Goal: Task Accomplishment & Management: Use online tool/utility

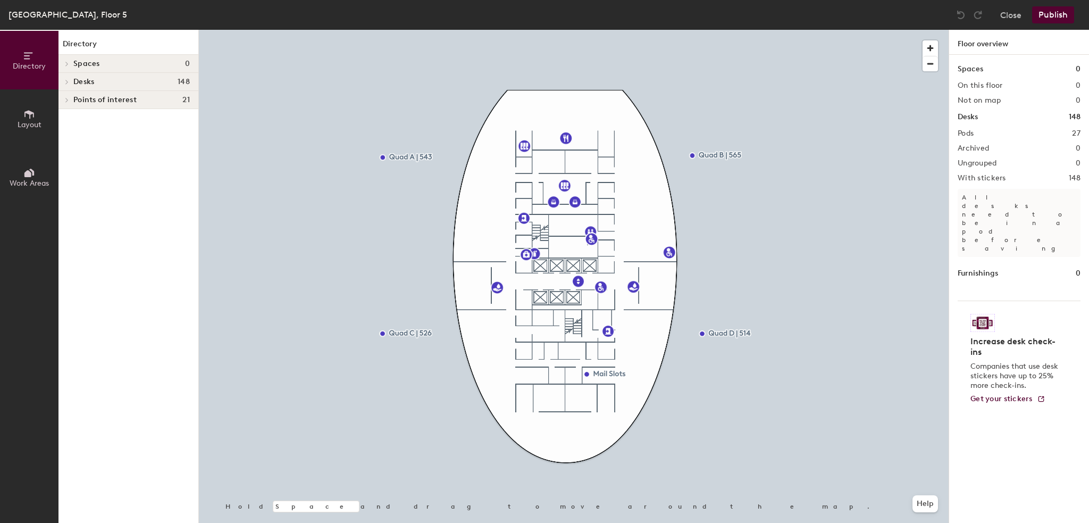
click at [12, 184] on span "Work Areas" at bounding box center [29, 183] width 39 height 9
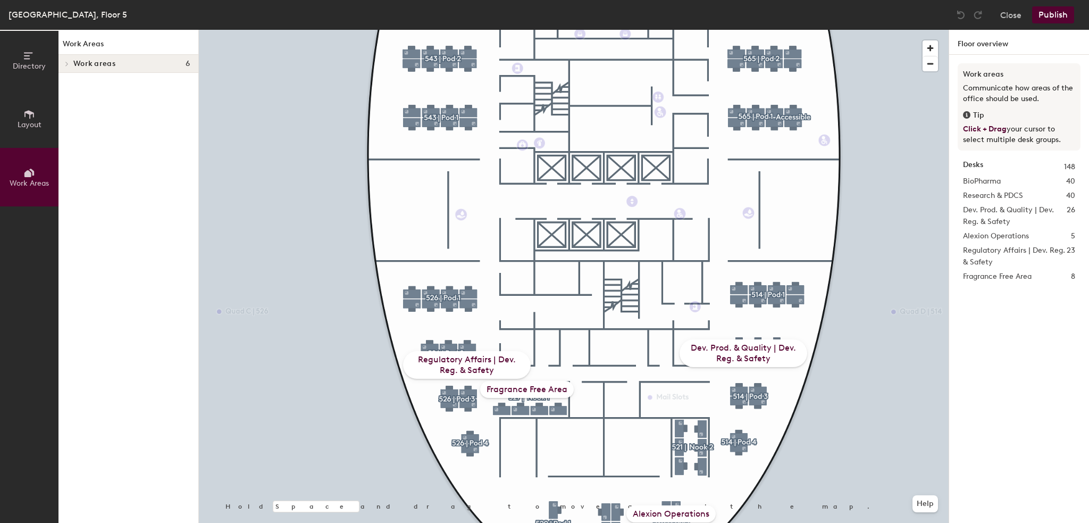
click at [479, 366] on div "Regulatory Affairs | Dev. Reg. & Safety" at bounding box center [467, 365] width 128 height 28
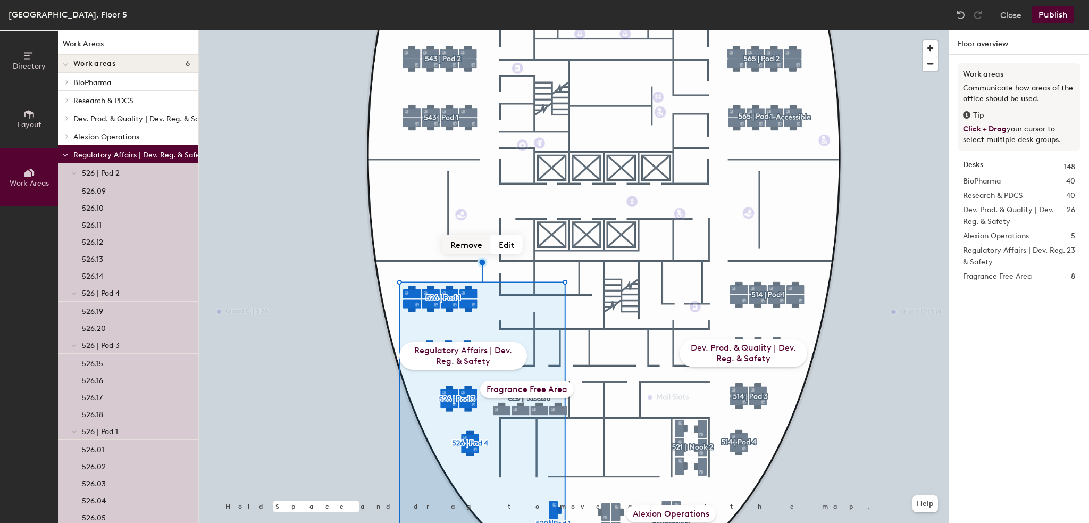
click at [471, 242] on button "Remove" at bounding box center [466, 244] width 48 height 19
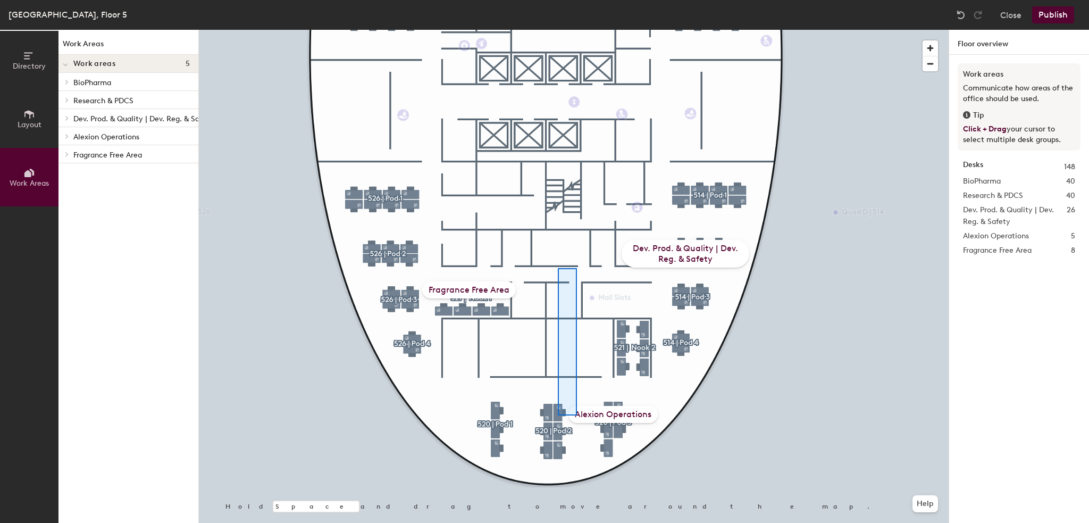
click at [578, 416] on div "Hold Space and drag to move around the map. Help BioPharma Research & PDCS Dev.…" at bounding box center [574, 276] width 750 height 493
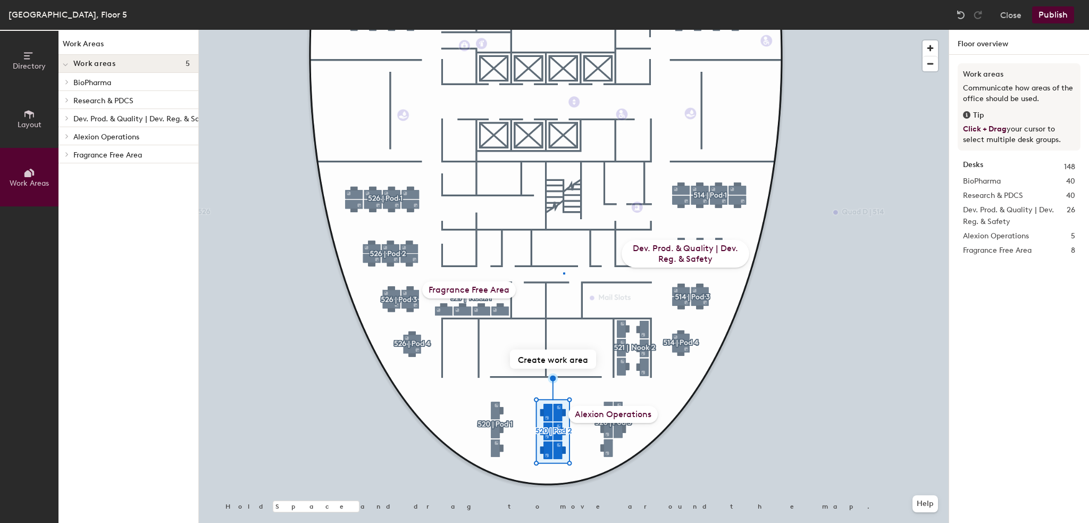
click at [563, 30] on div at bounding box center [574, 30] width 750 height 0
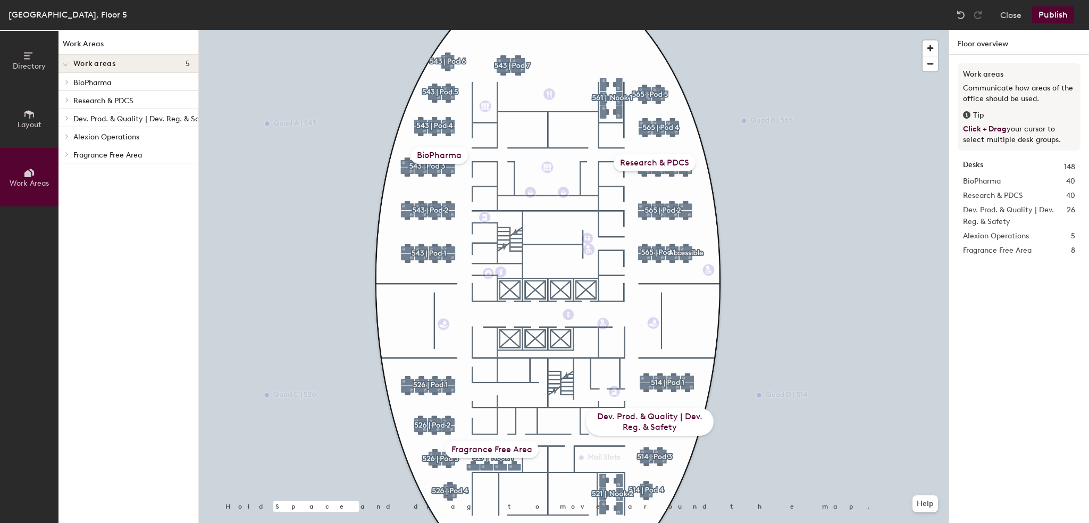
click at [656, 422] on div "Dev. Prod. & Quality | Dev. Reg. & Safety" at bounding box center [650, 422] width 128 height 28
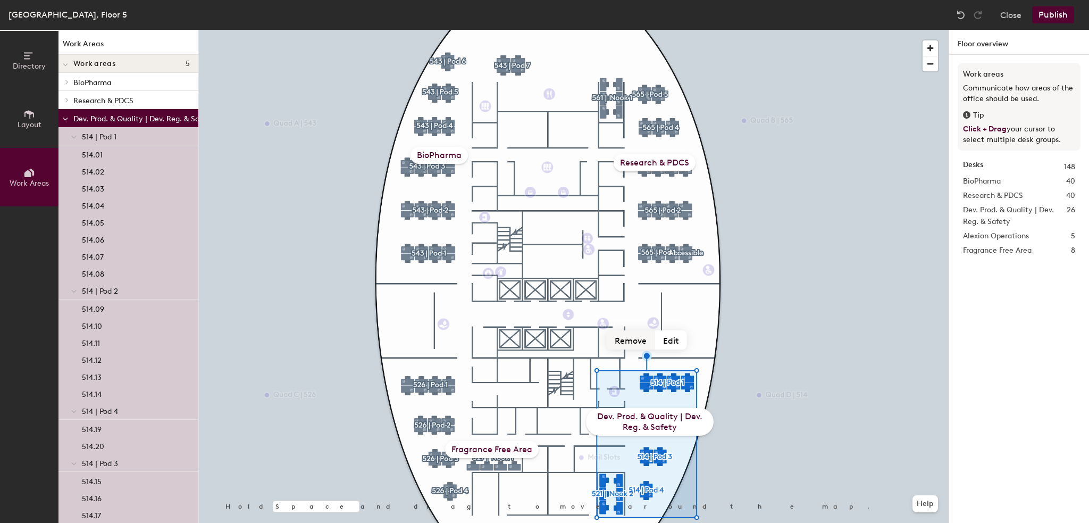
click at [638, 341] on button "Remove" at bounding box center [631, 339] width 48 height 19
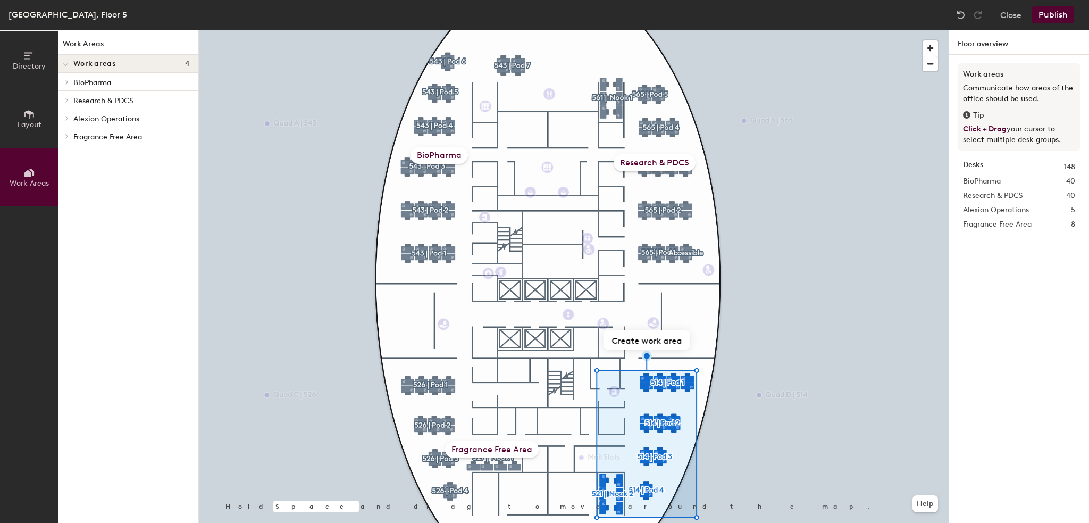
click at [441, 152] on div "BioPharma" at bounding box center [439, 155] width 57 height 17
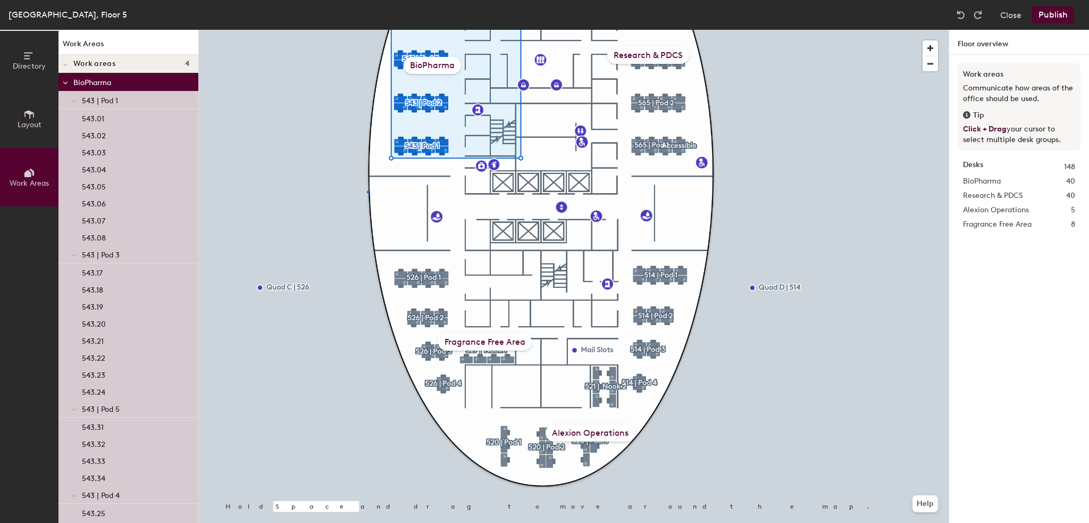
click at [367, 30] on div at bounding box center [574, 30] width 750 height 0
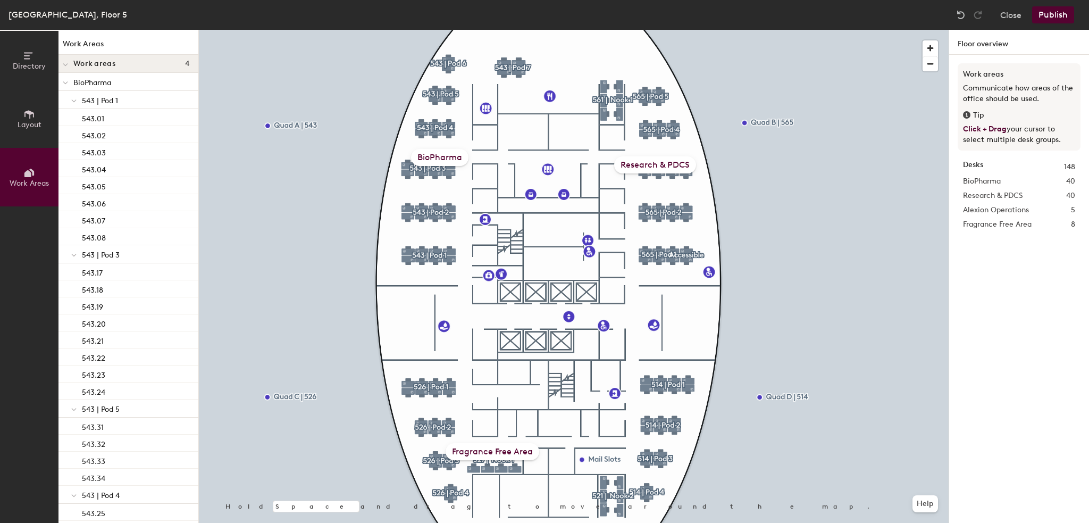
click at [449, 150] on div "BioPharma" at bounding box center [439, 157] width 57 height 17
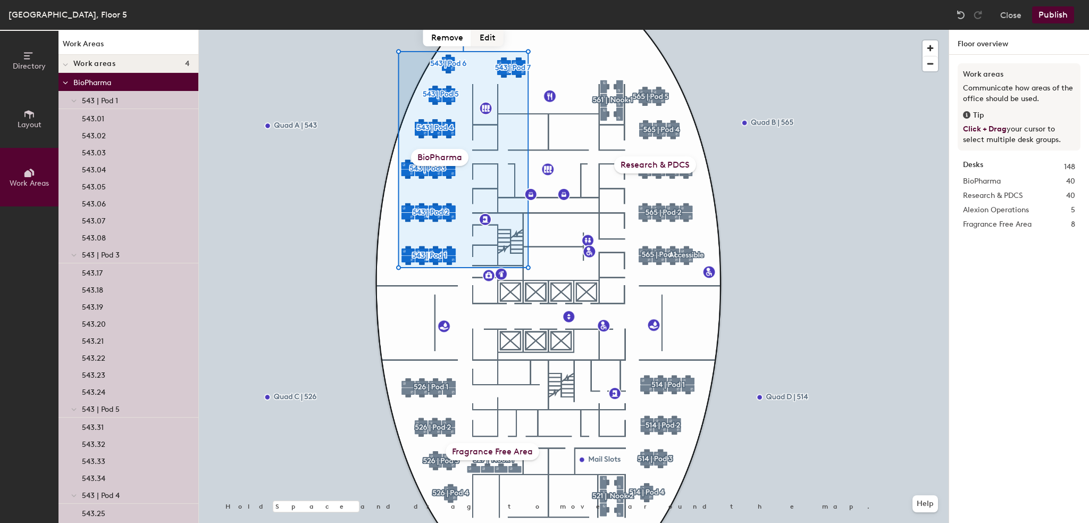
click at [488, 37] on button "Edit" at bounding box center [488, 36] width 32 height 19
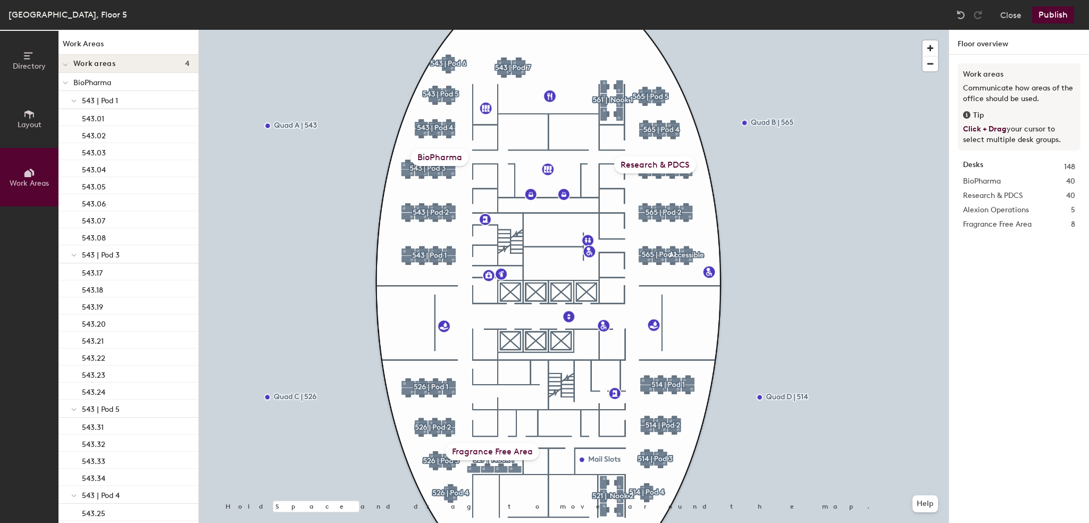
click at [448, 154] on div "BioPharma" at bounding box center [439, 157] width 57 height 17
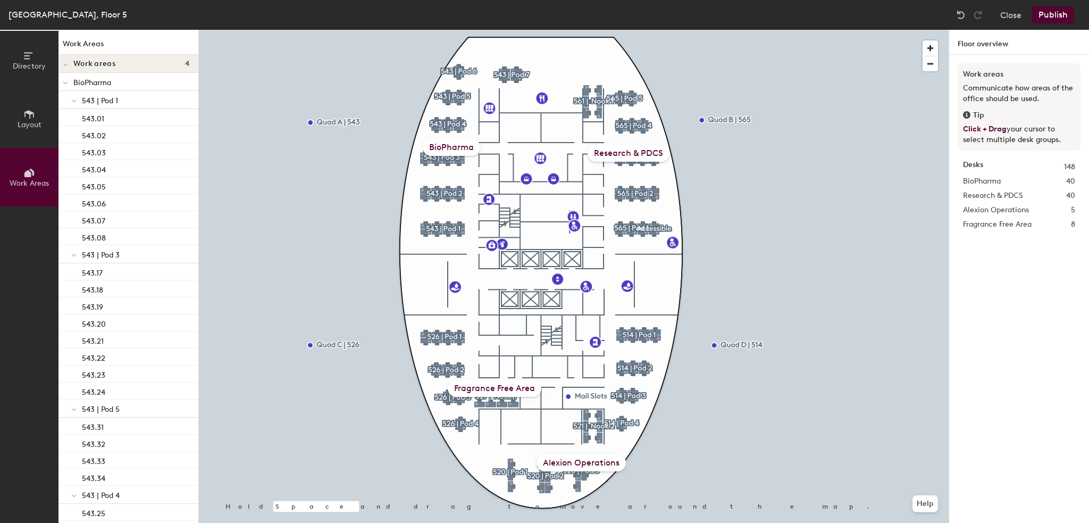
click at [588, 462] on div "Alexion Operations" at bounding box center [581, 462] width 89 height 17
click at [593, 466] on div "Alexion Operations" at bounding box center [581, 462] width 89 height 17
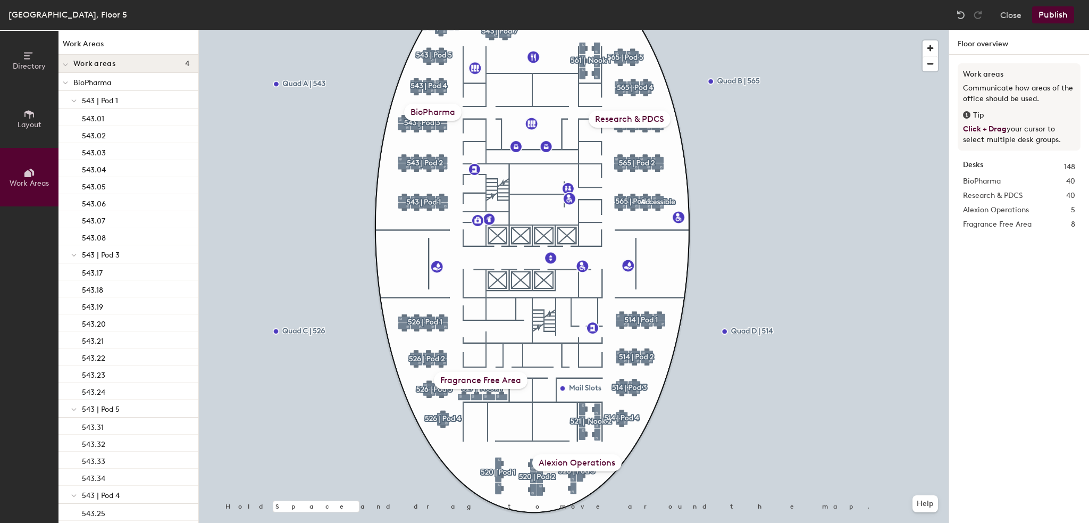
click at [592, 459] on div "Alexion Operations" at bounding box center [576, 462] width 89 height 17
click at [577, 461] on div "Alexion Operations" at bounding box center [576, 462] width 89 height 17
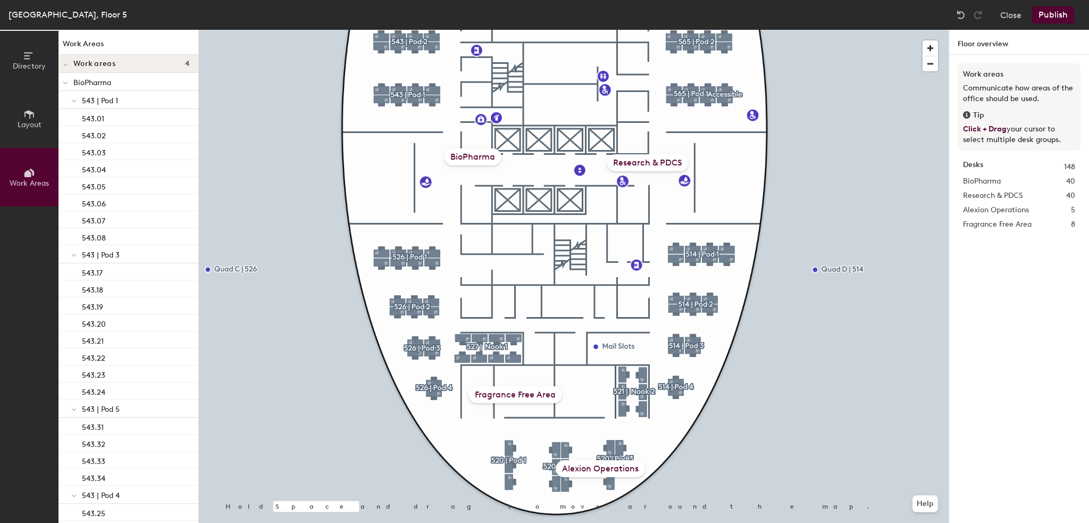
click at [479, 160] on div "BioPharma" at bounding box center [472, 156] width 57 height 17
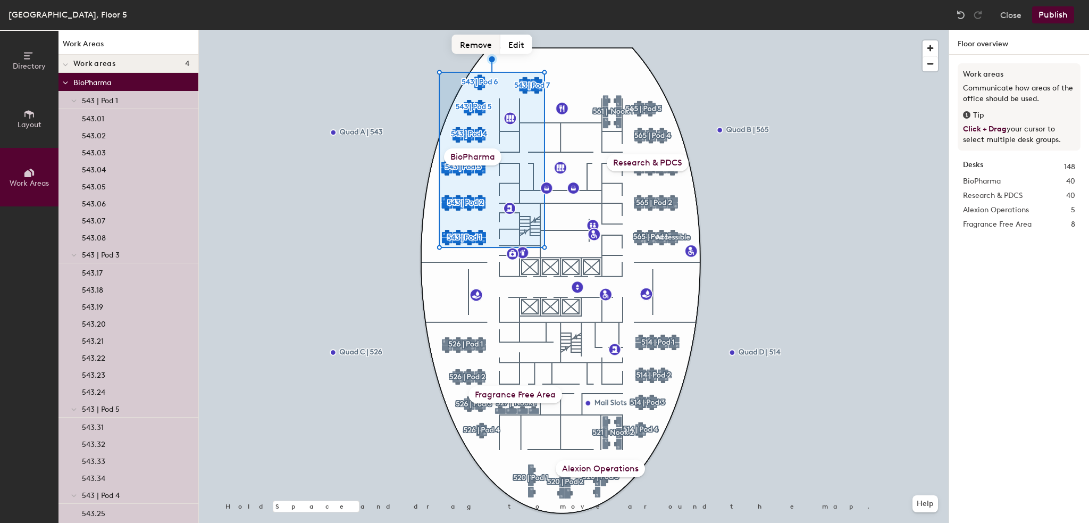
click at [479, 45] on button "Remove" at bounding box center [476, 44] width 48 height 19
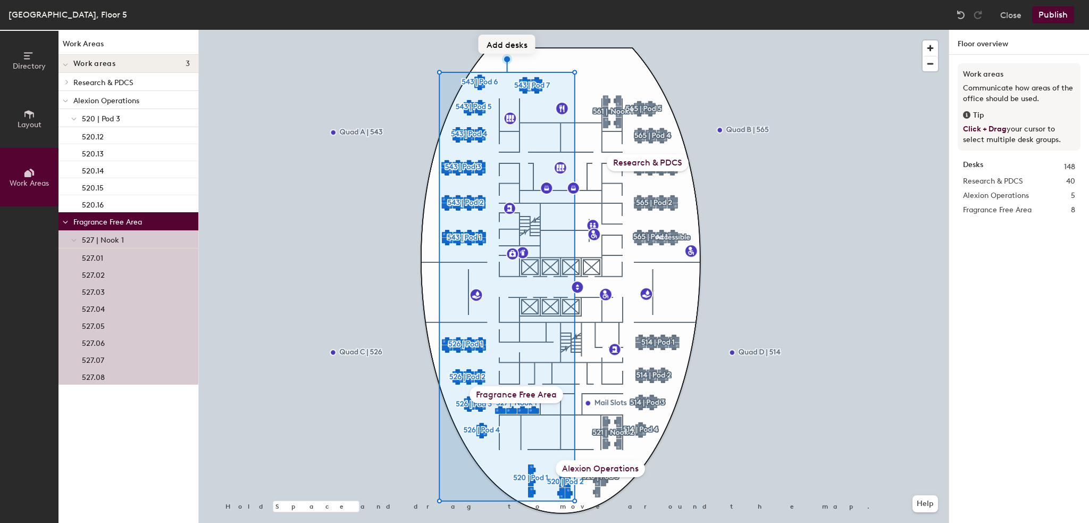
click at [514, 44] on button "Add desks" at bounding box center [507, 44] width 57 height 19
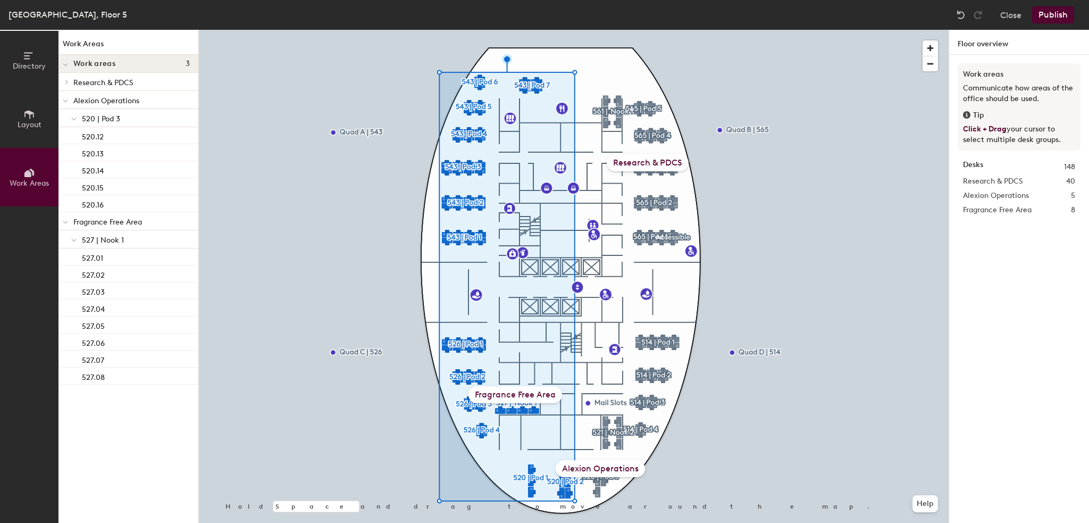
click at [510, 394] on div "Fragrance Free Area" at bounding box center [515, 394] width 94 height 17
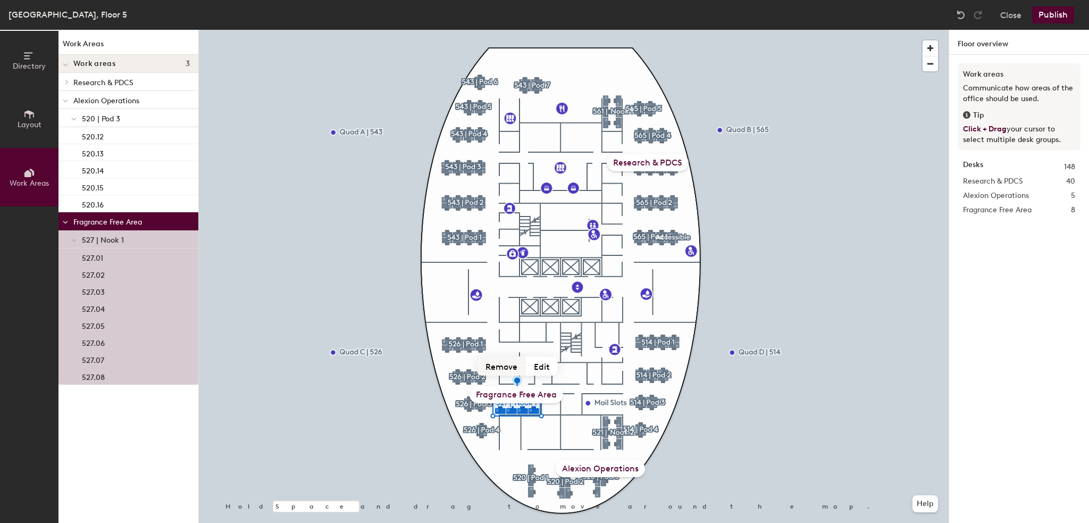
click at [510, 370] on button "Remove" at bounding box center [502, 365] width 48 height 19
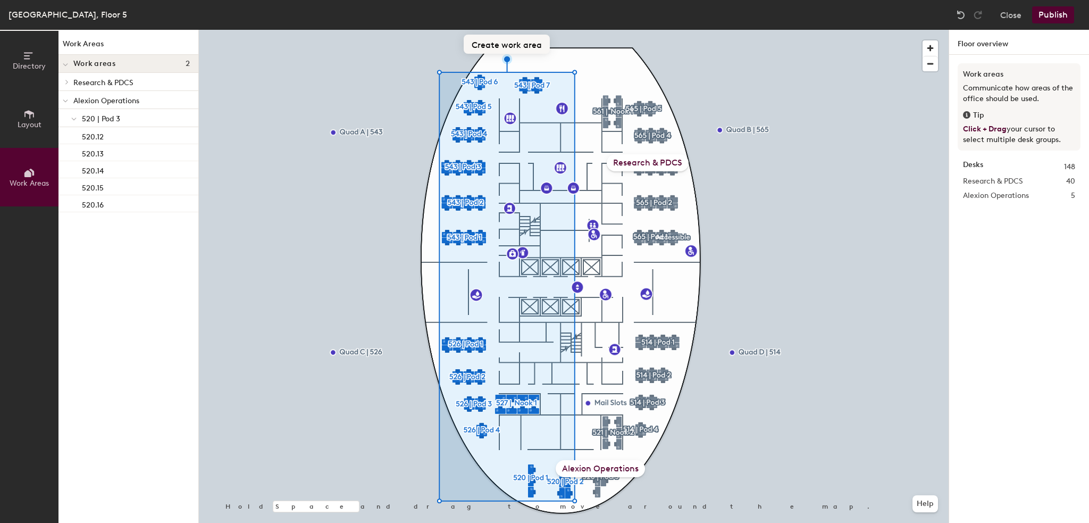
click at [500, 41] on button "Create work area" at bounding box center [507, 44] width 86 height 19
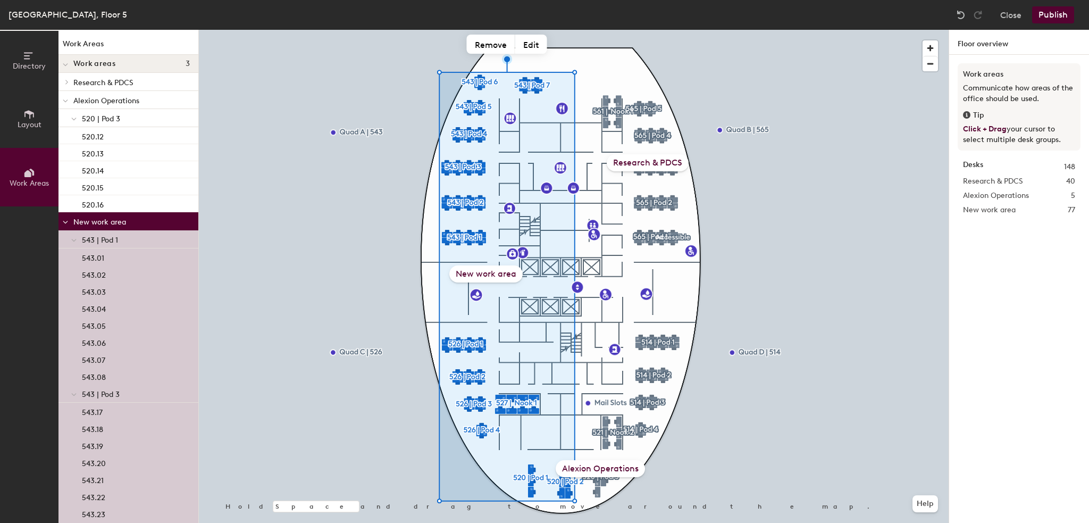
click at [504, 273] on div "New work area" at bounding box center [485, 273] width 73 height 17
click at [530, 46] on button "Edit" at bounding box center [531, 44] width 32 height 19
type input "Biopharma"
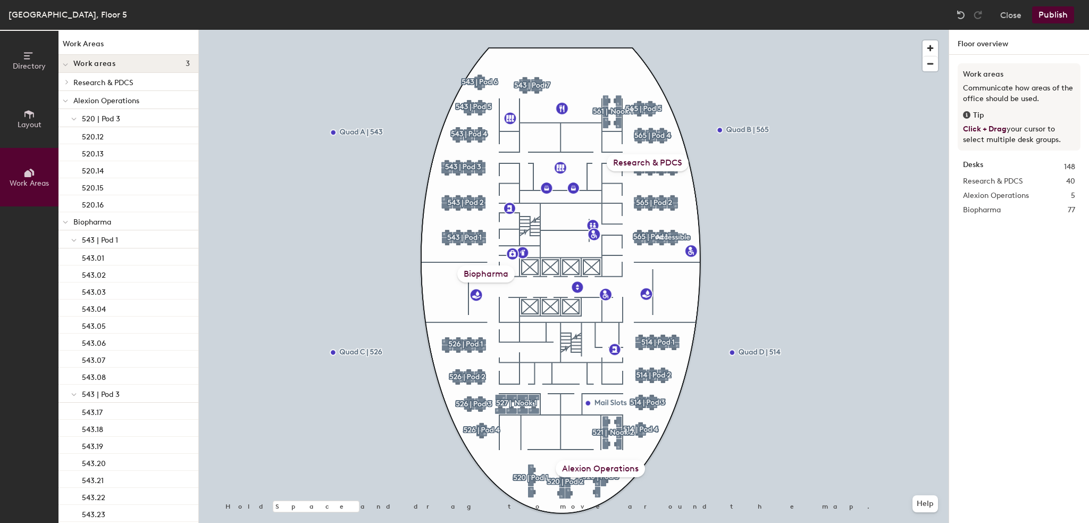
click at [490, 269] on div "Biopharma" at bounding box center [485, 273] width 57 height 17
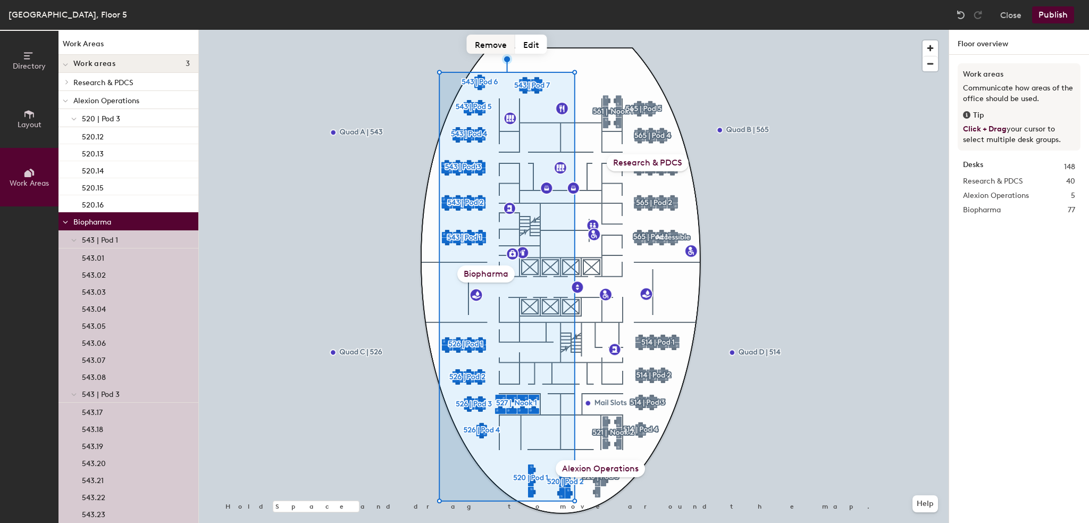
click at [498, 44] on button "Remove" at bounding box center [491, 44] width 48 height 19
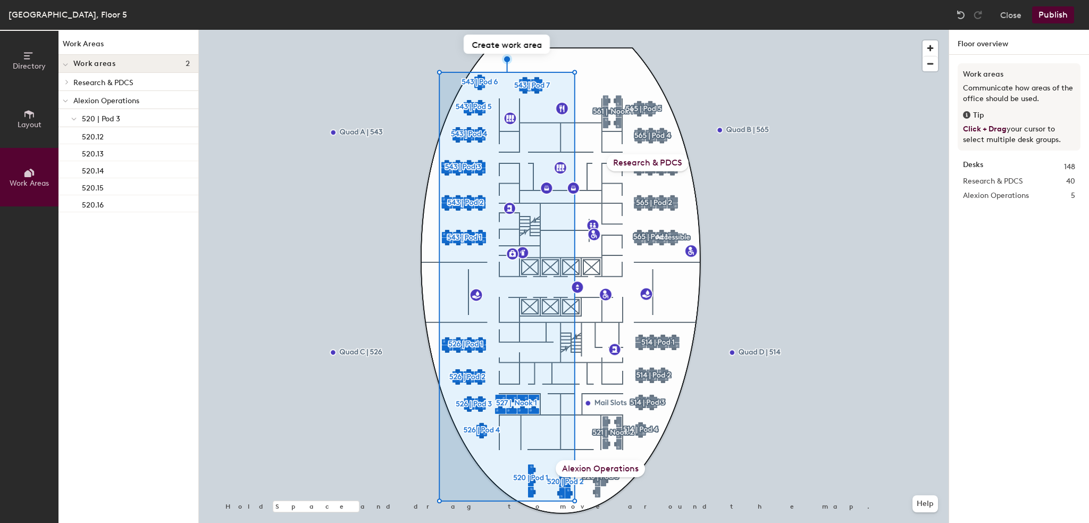
click at [558, 30] on div at bounding box center [574, 30] width 750 height 0
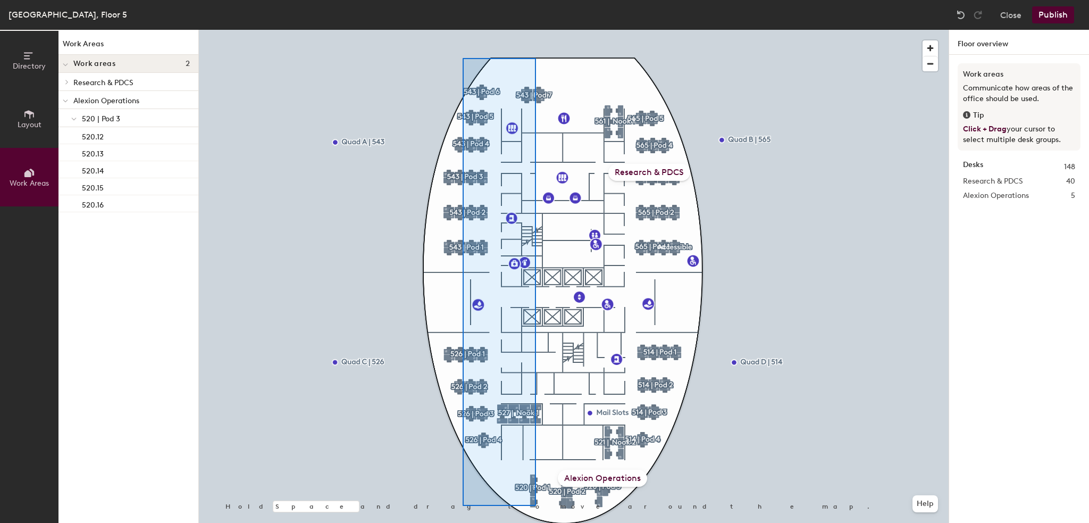
click at [463, 30] on div at bounding box center [574, 30] width 750 height 0
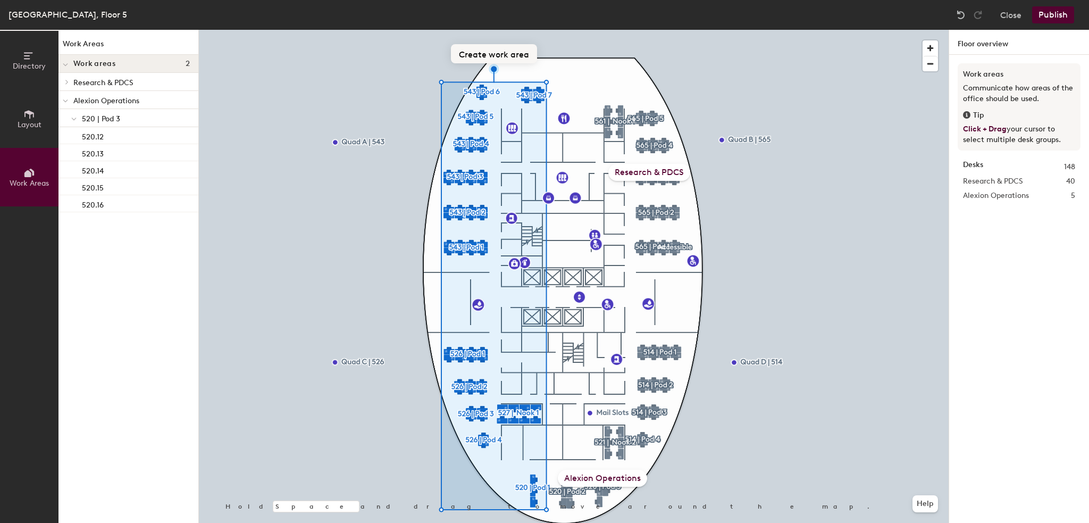
click at [491, 49] on button "Create work area" at bounding box center [494, 53] width 86 height 19
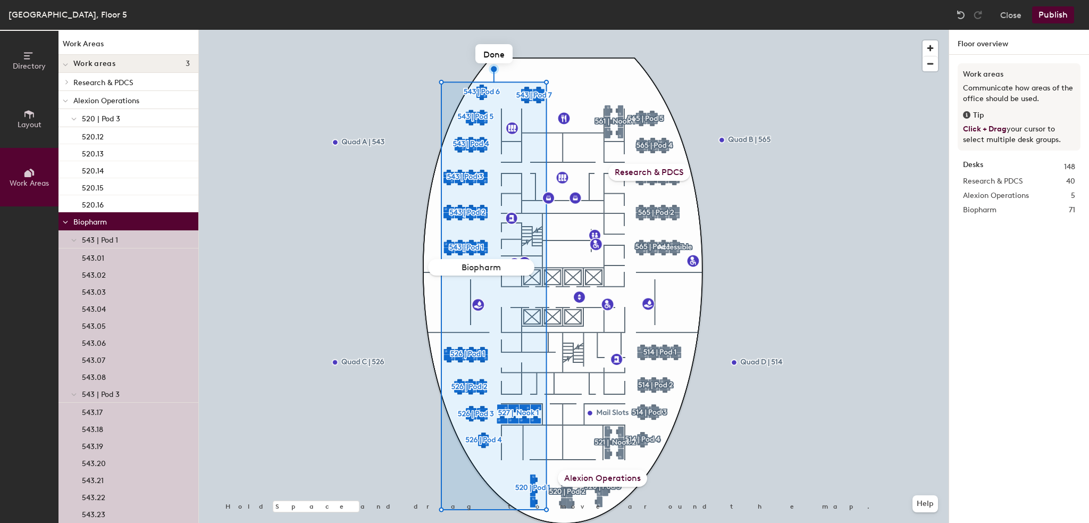
type input "Biopharma"
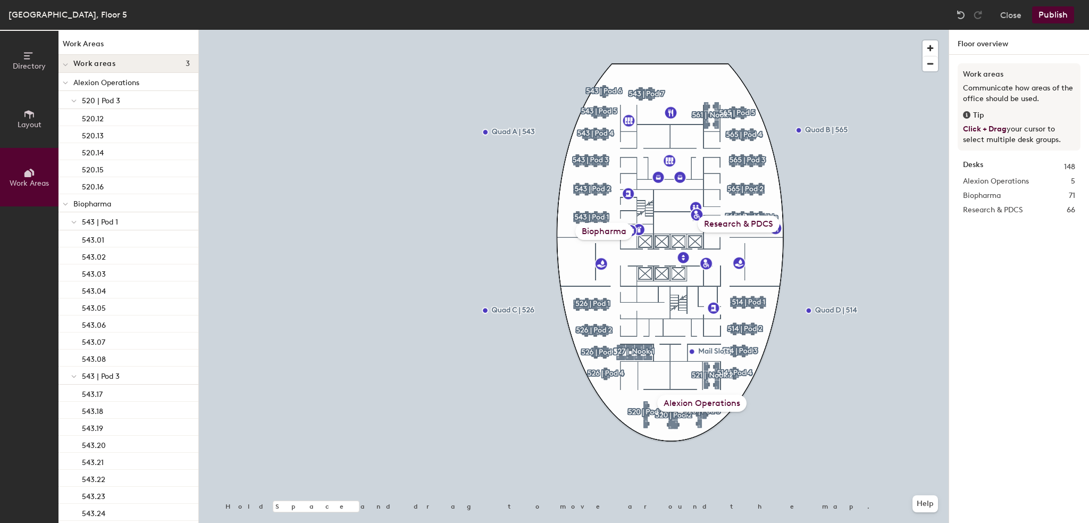
click at [1055, 8] on button "Publish" at bounding box center [1053, 14] width 42 height 17
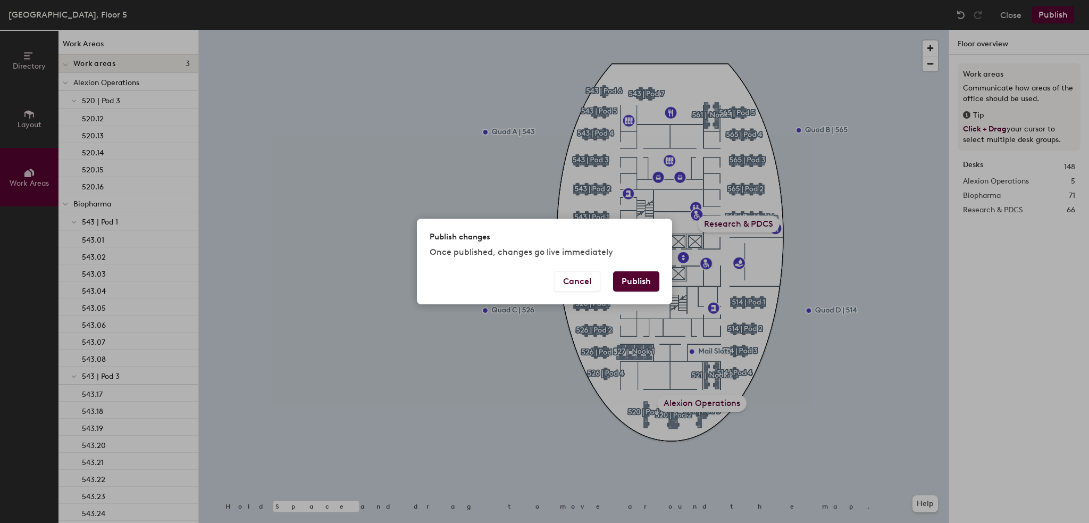
click at [644, 284] on button "Publish" at bounding box center [636, 281] width 46 height 20
